Goal: Transaction & Acquisition: Purchase product/service

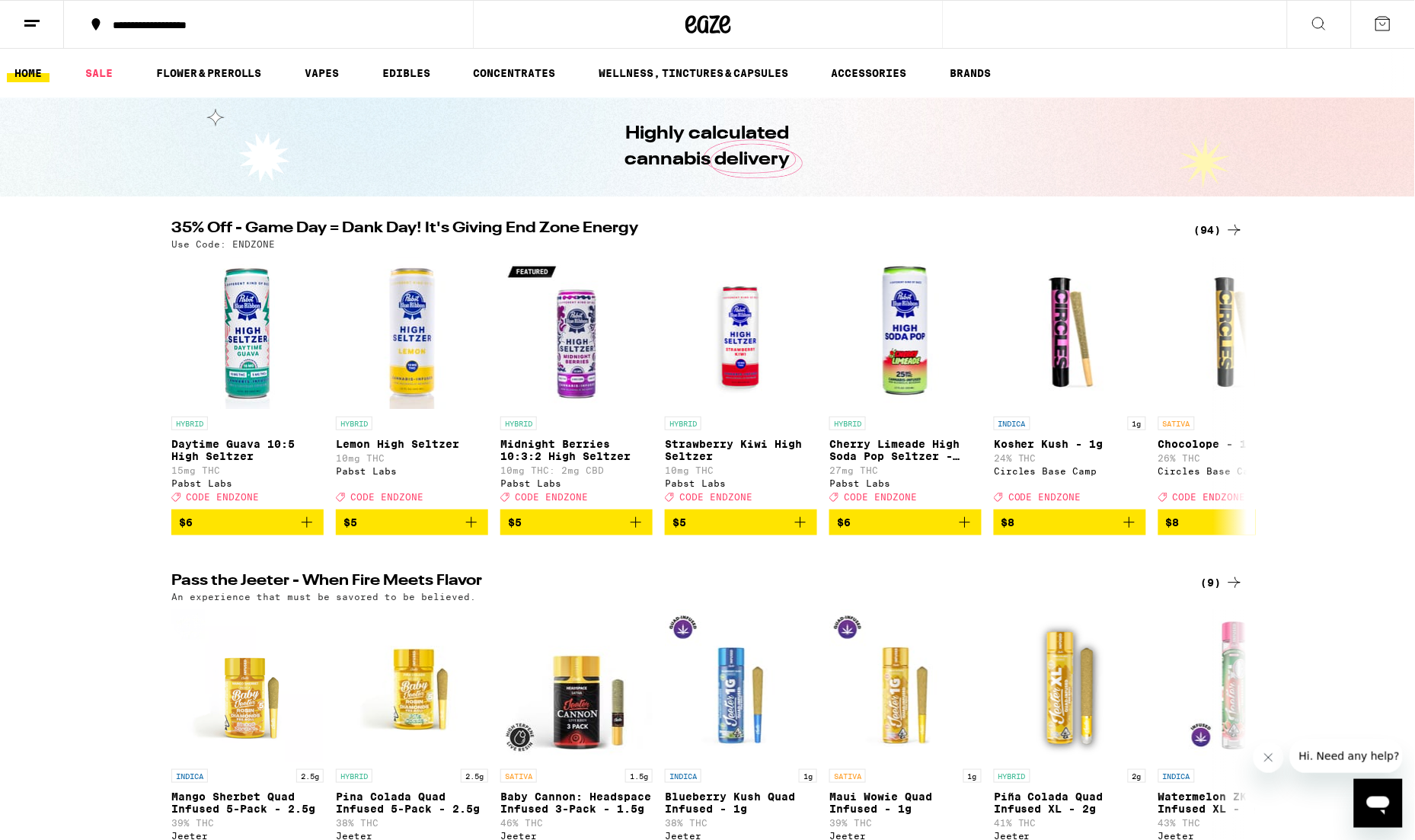
click at [1211, 229] on div "(94)" at bounding box center [1219, 230] width 49 height 18
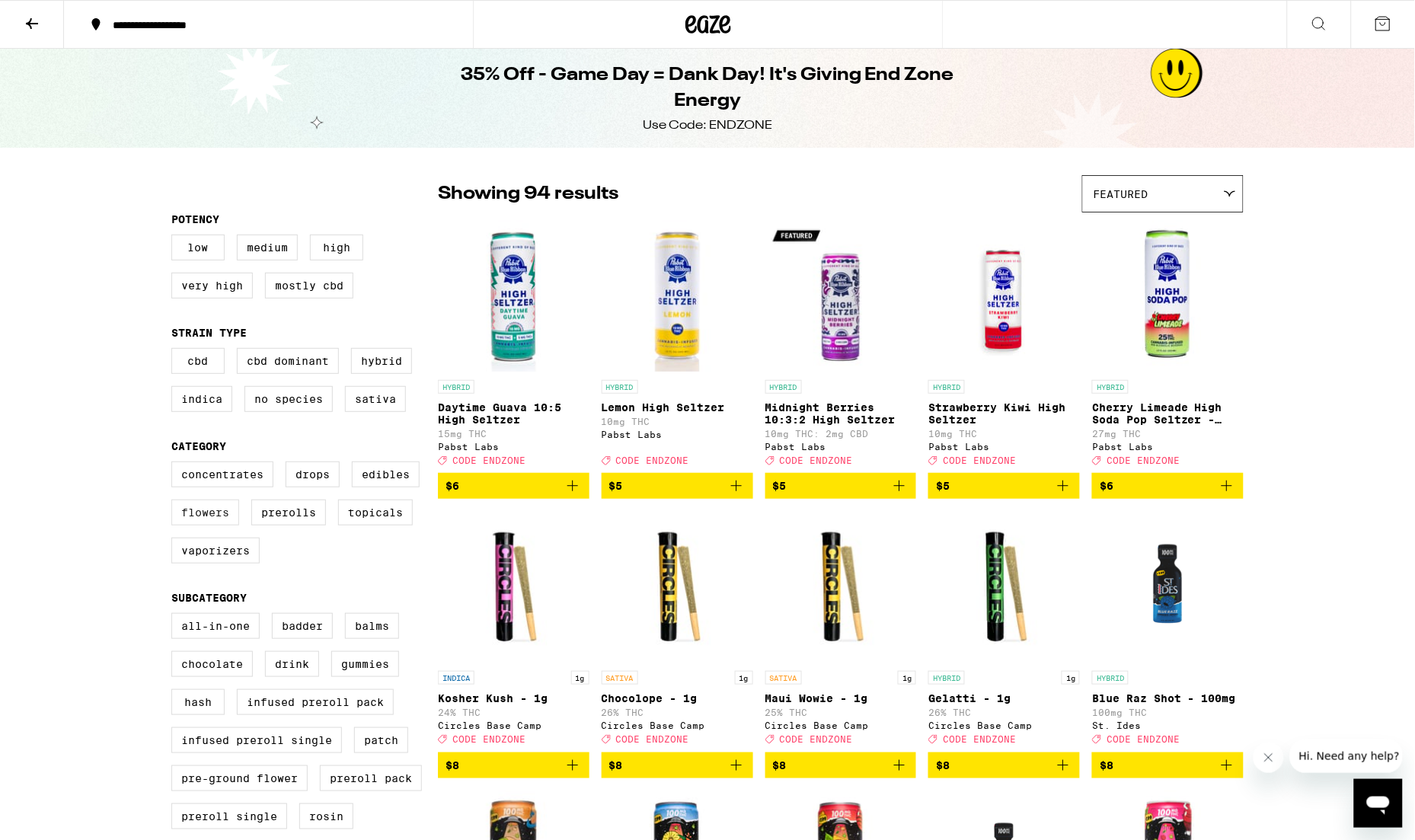
click at [224, 526] on label "Flowers" at bounding box center [205, 512] width 68 height 26
click at [175, 465] on input "Flowers" at bounding box center [174, 464] width 1 height 1
checkbox input "true"
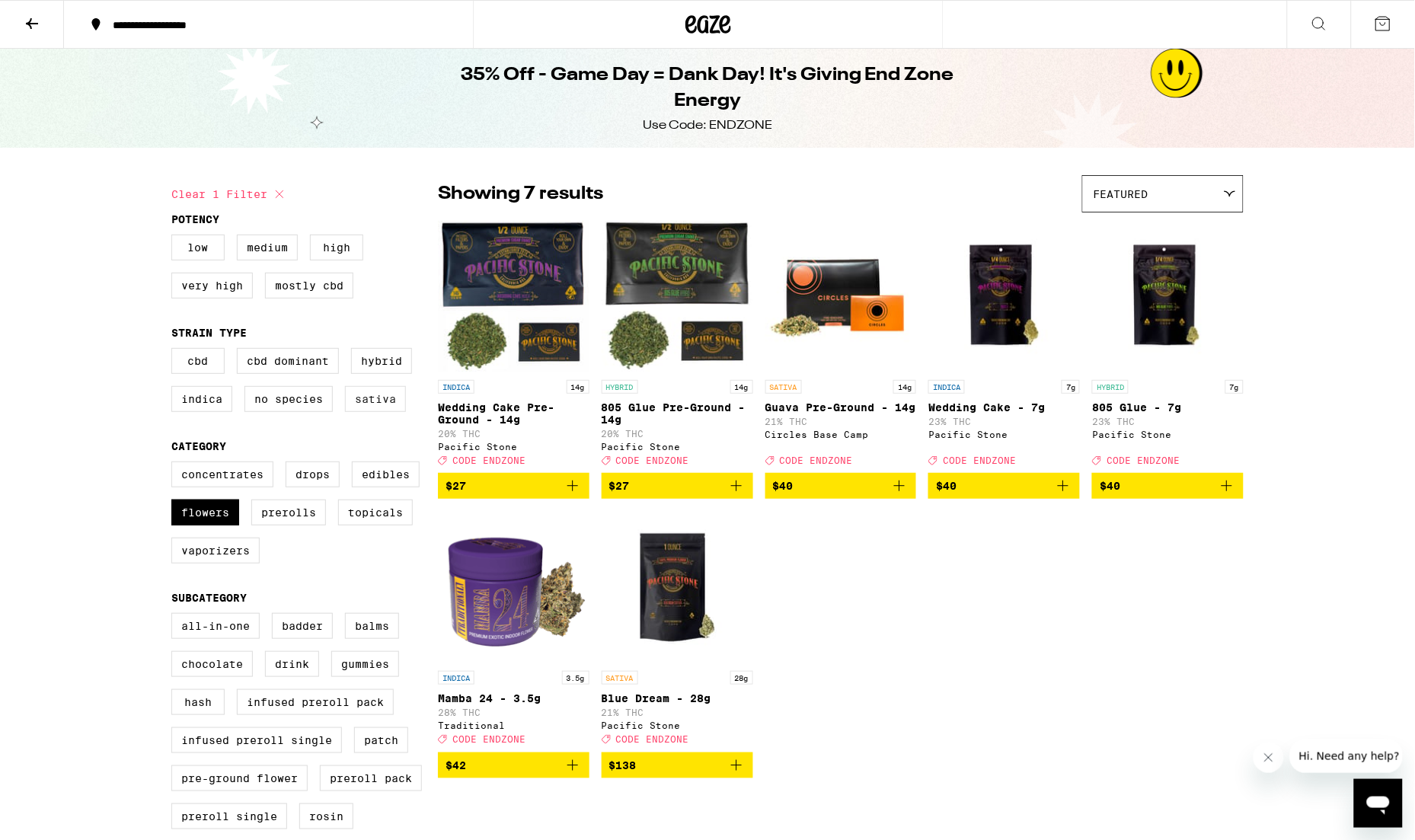
click at [376, 412] on label "Sativa" at bounding box center [375, 399] width 61 height 26
click at [175, 351] on input "Sativa" at bounding box center [174, 350] width 1 height 1
checkbox input "true"
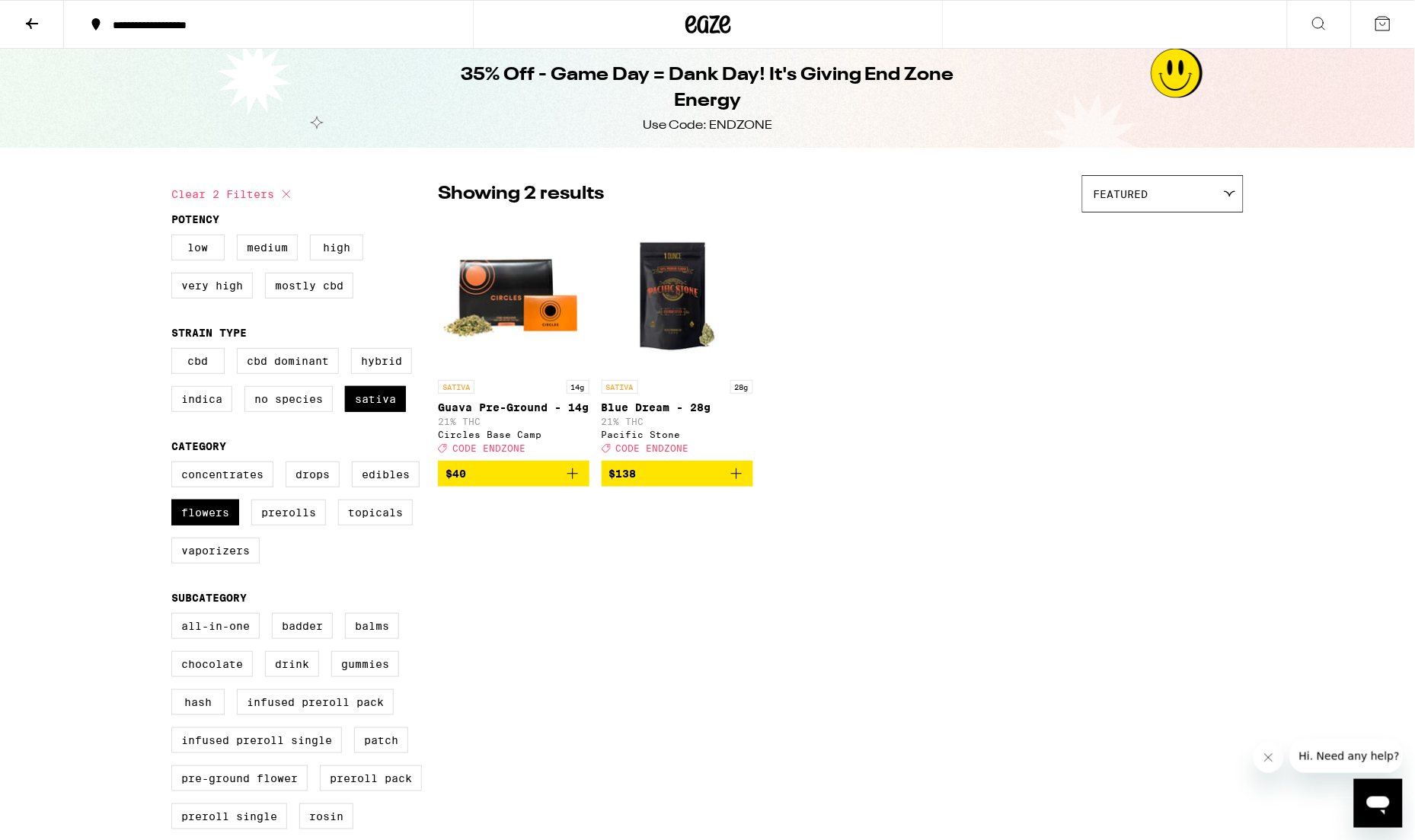
click at [738, 483] on icon "Add to bag" at bounding box center [736, 474] width 18 height 18
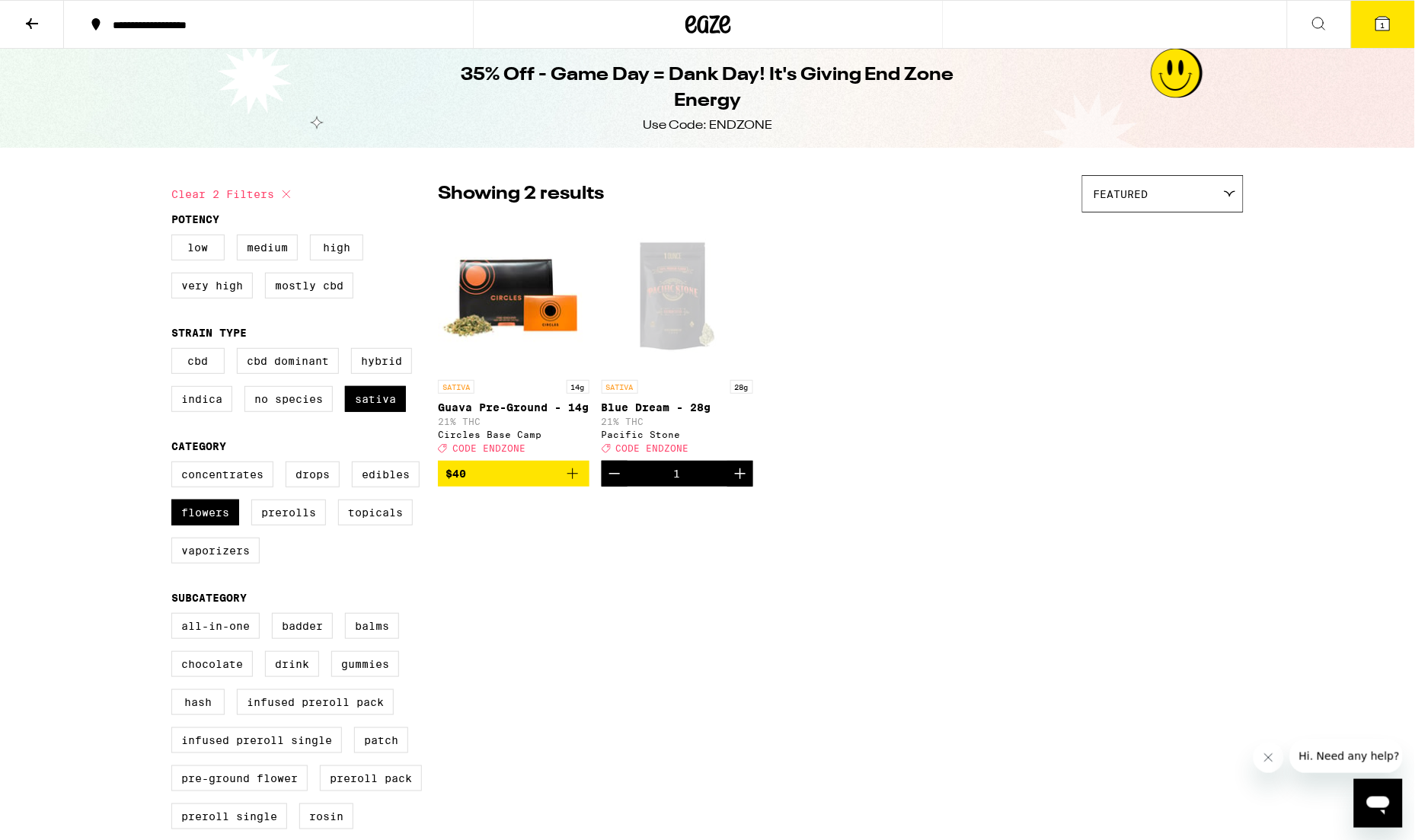
click at [1379, 20] on icon at bounding box center [1383, 23] width 14 height 14
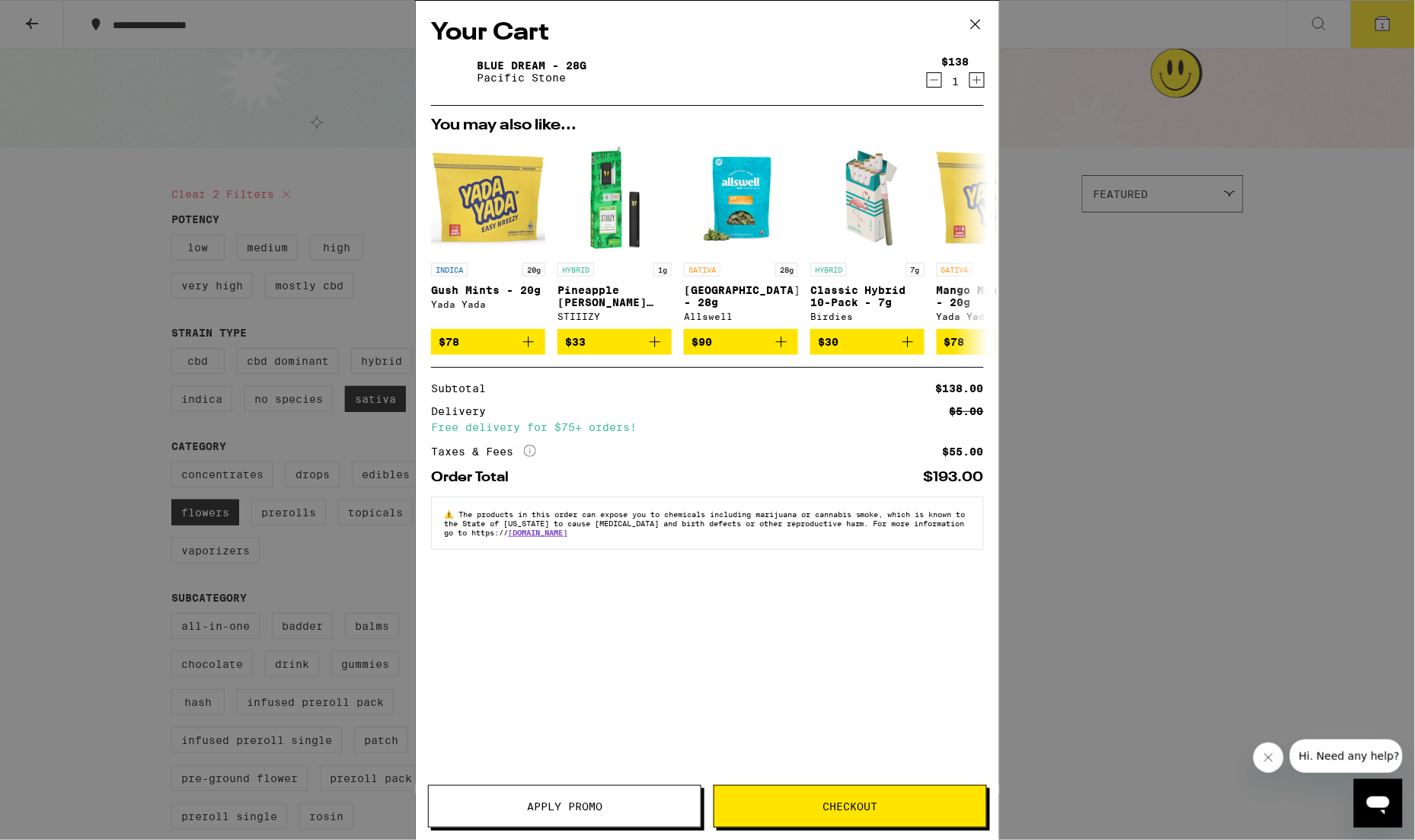
click at [535, 801] on span "Apply Promo" at bounding box center [564, 806] width 75 height 11
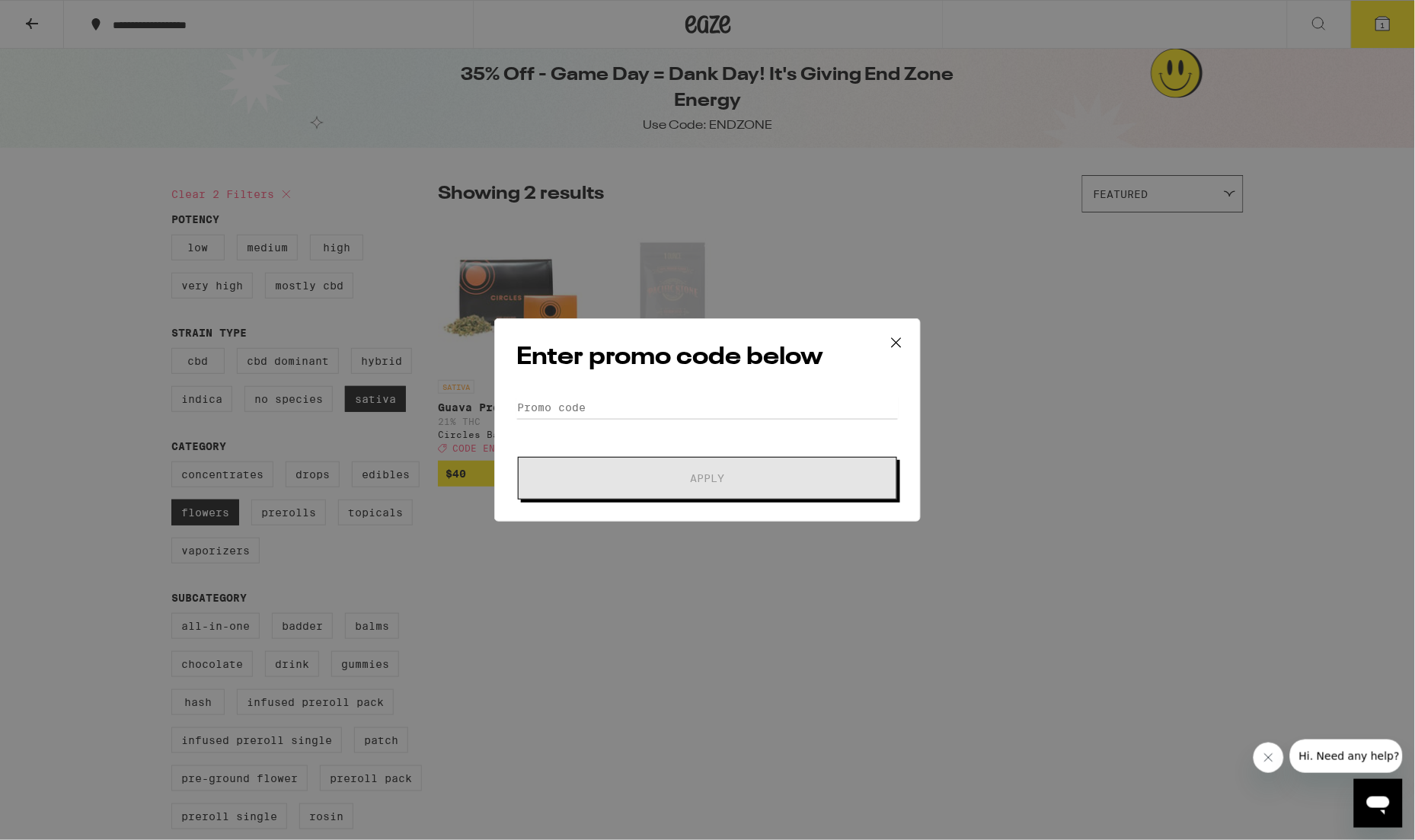
click at [621, 393] on div "Enter promo code below Promo Code Apply" at bounding box center [707, 420] width 426 height 203
click at [600, 404] on input "Promo Code" at bounding box center [708, 408] width 383 height 23
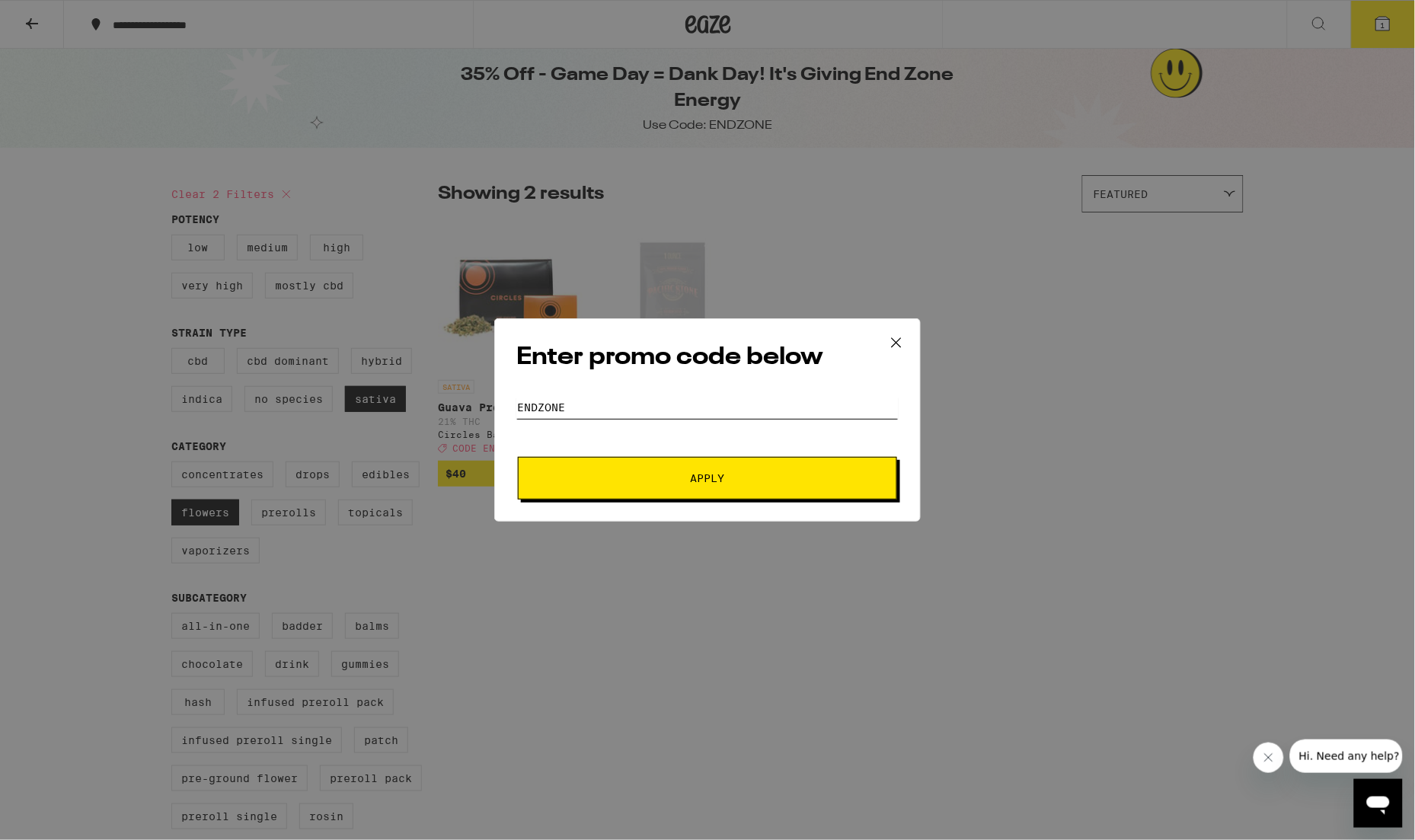
type input "endzone"
click at [679, 488] on button "Apply" at bounding box center [708, 478] width 379 height 43
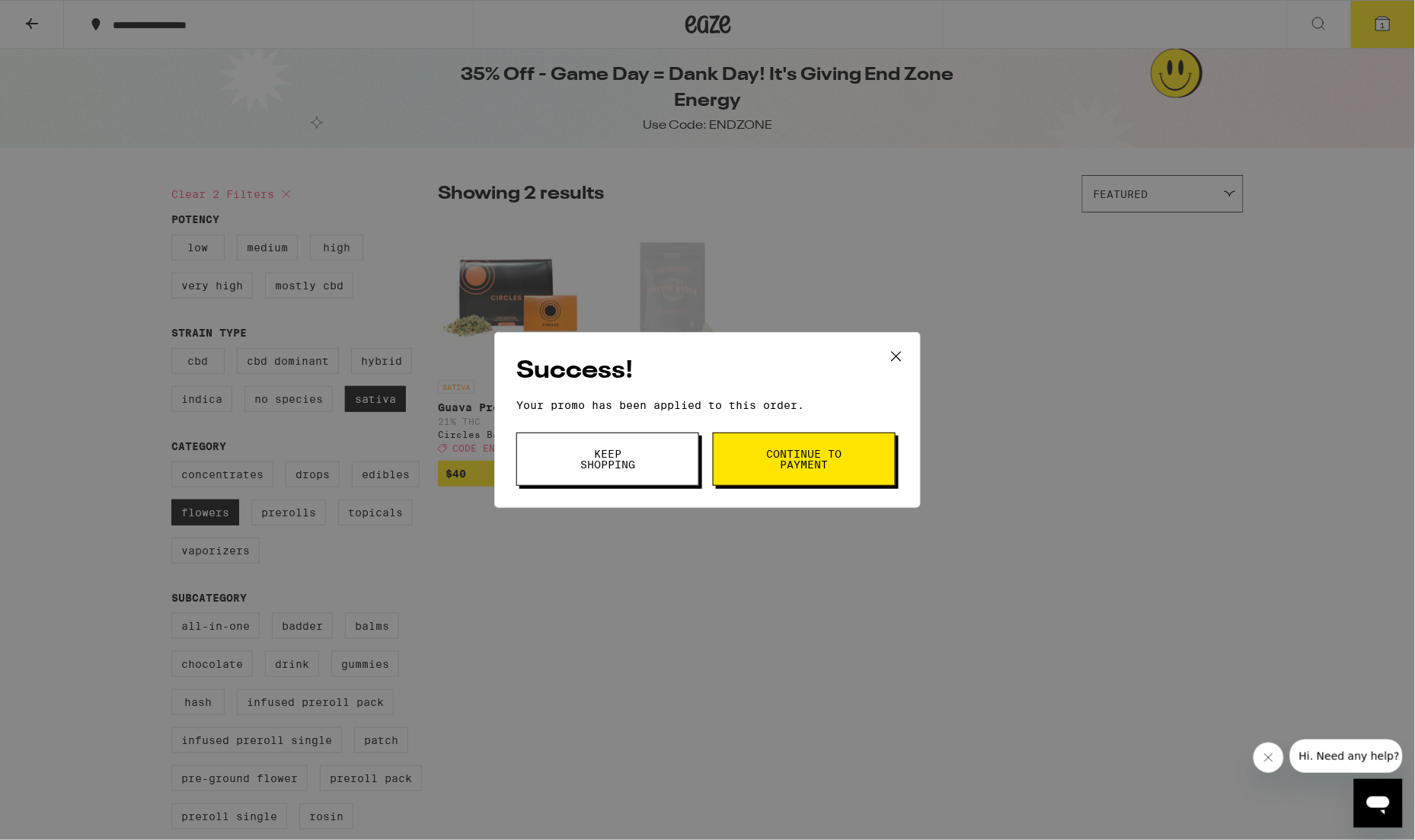
click at [769, 454] on span "Continue to payment" at bounding box center [804, 459] width 77 height 21
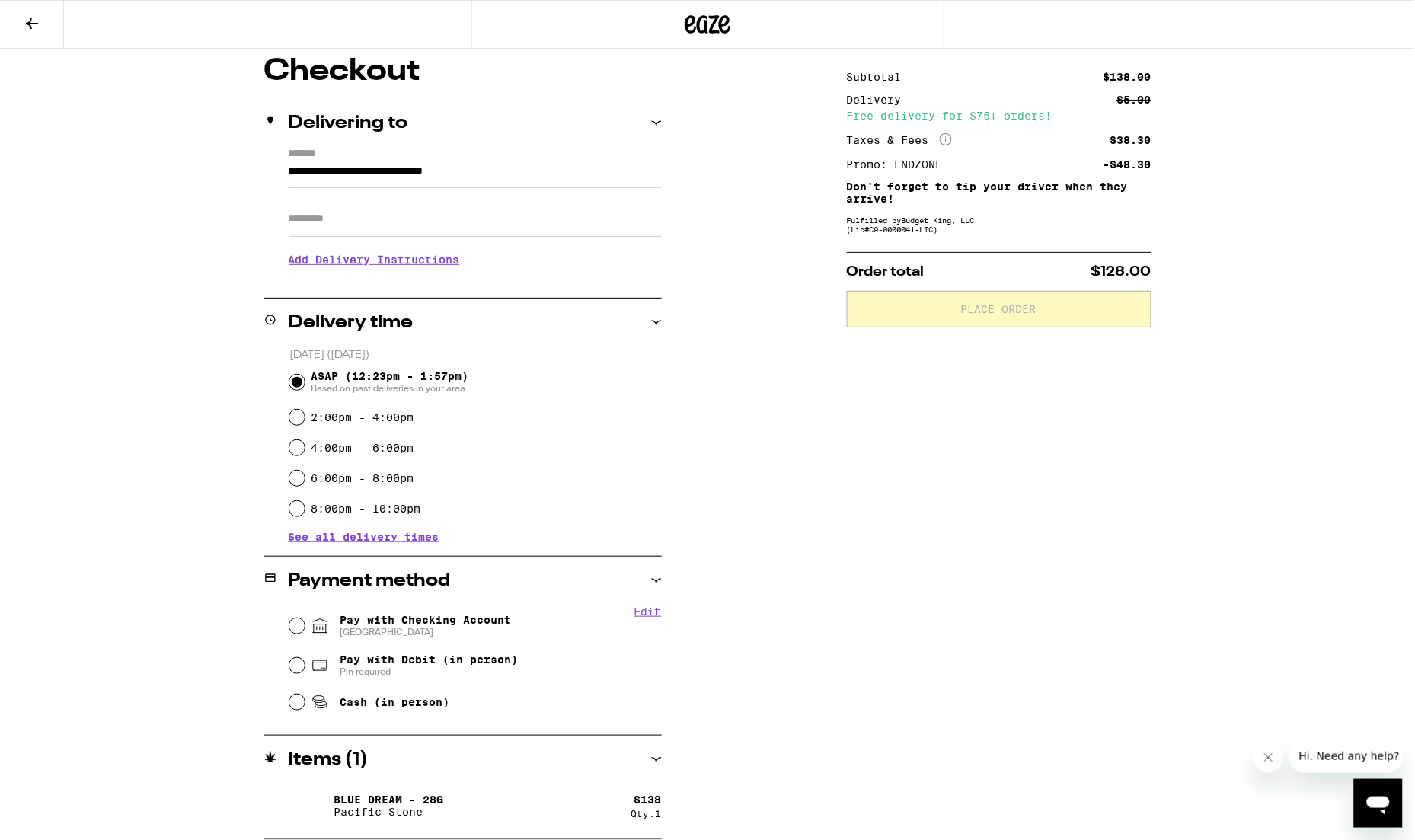
scroll to position [126, 0]
